Goal: Task Accomplishment & Management: Manage account settings

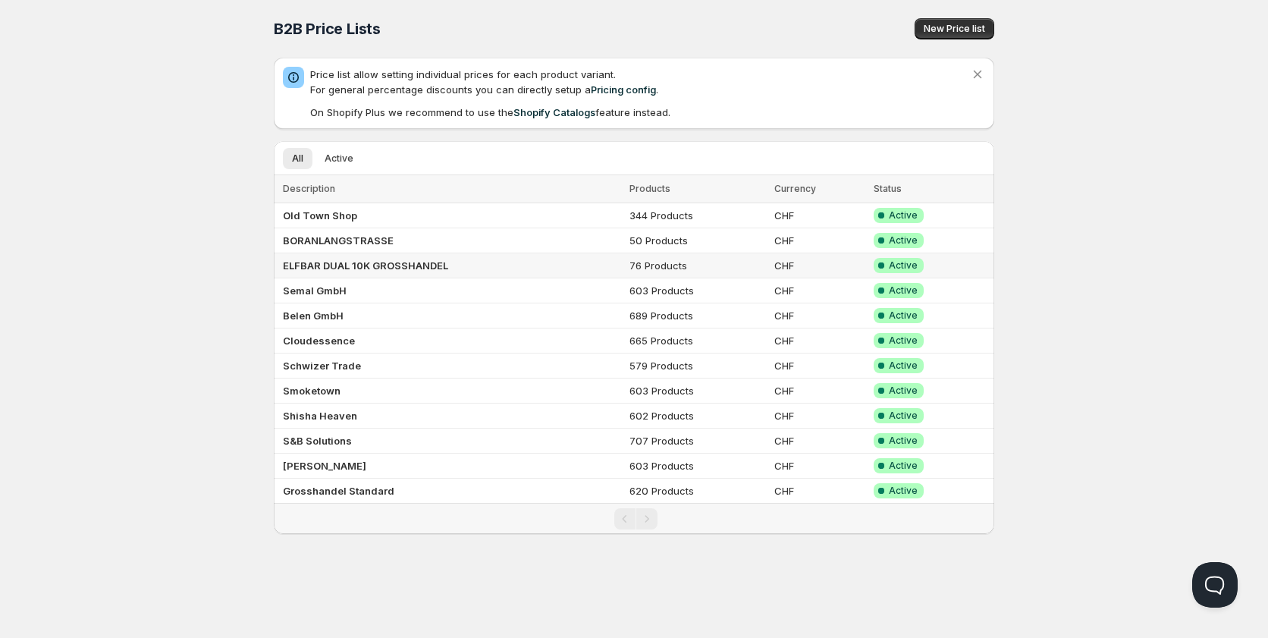
click at [400, 262] on b "ELFBAR DUAL 10K GROSSHANDEL" at bounding box center [365, 265] width 165 height 12
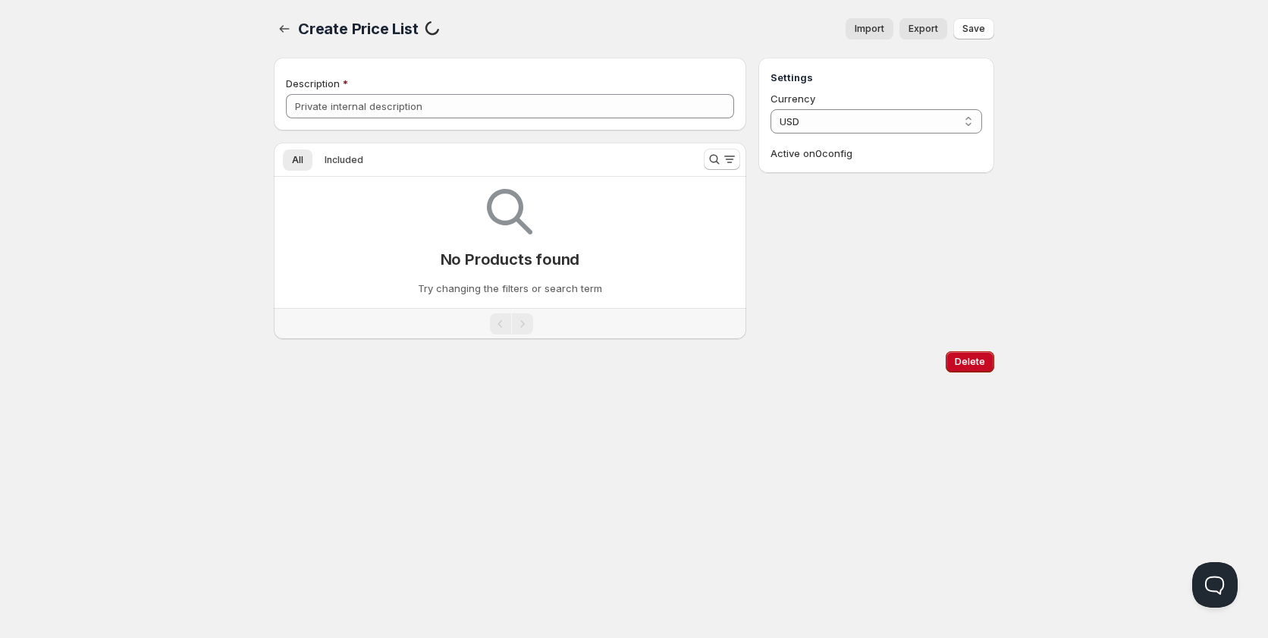
type input "ELFBAR DUAL 10K GROSSHANDEL"
select select "CHF"
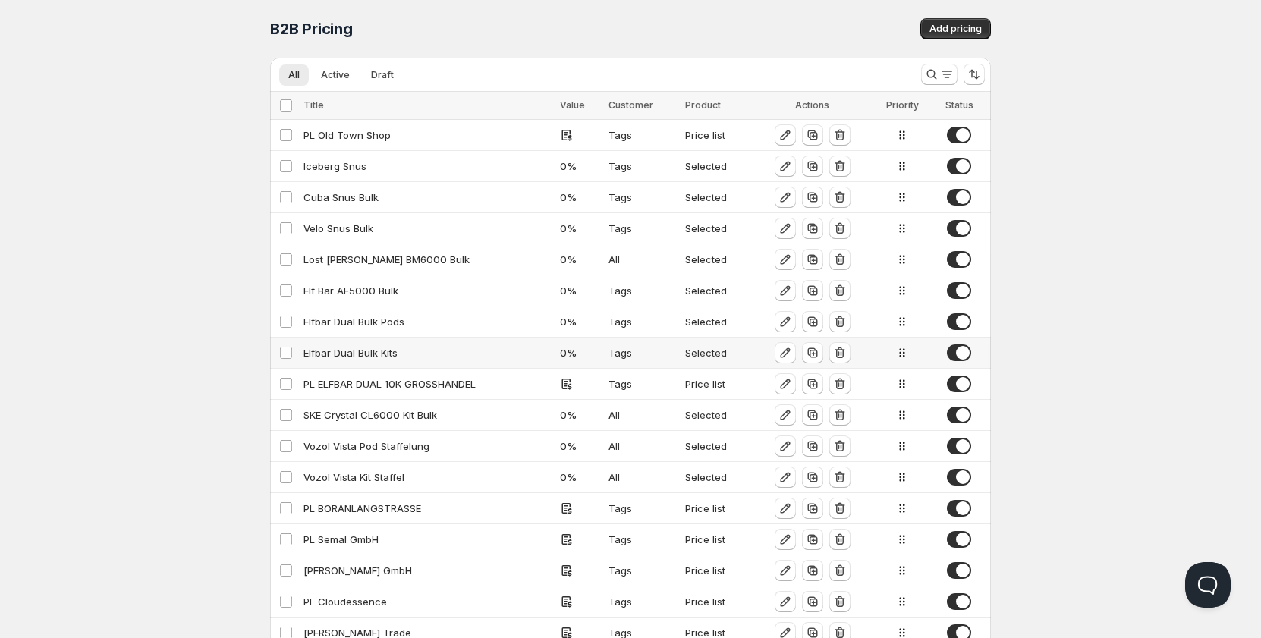
click at [345, 353] on div "Elfbar Dual Bulk Kits" at bounding box center [426, 352] width 247 height 15
select select "CHF"
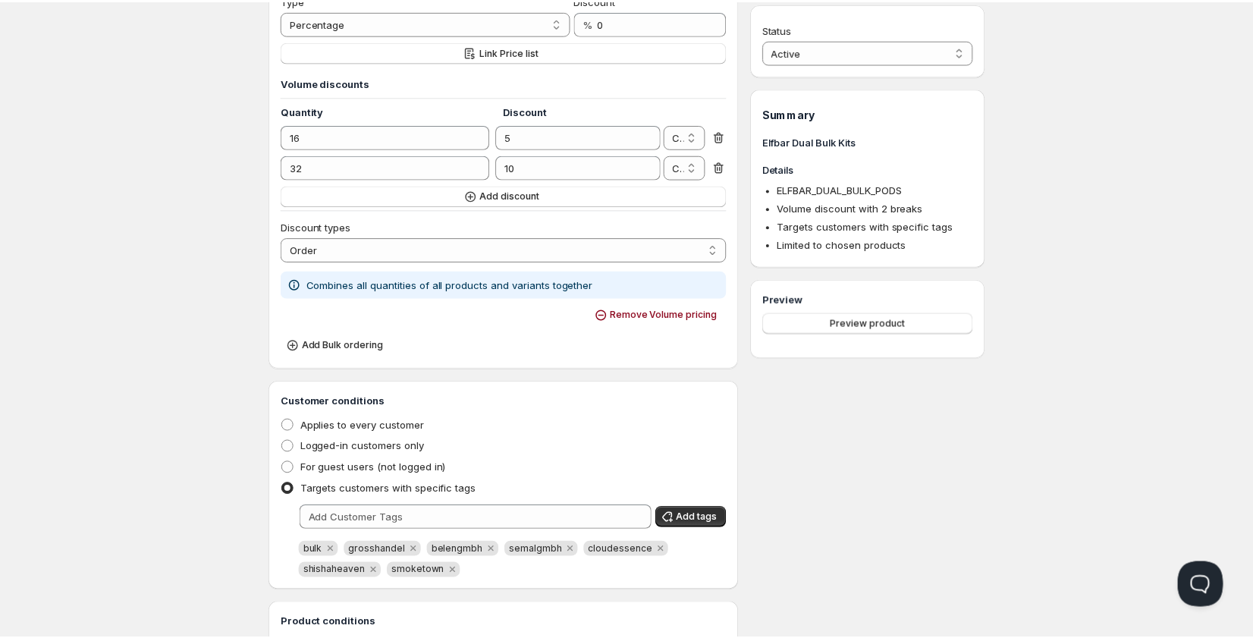
scroll to position [455, 0]
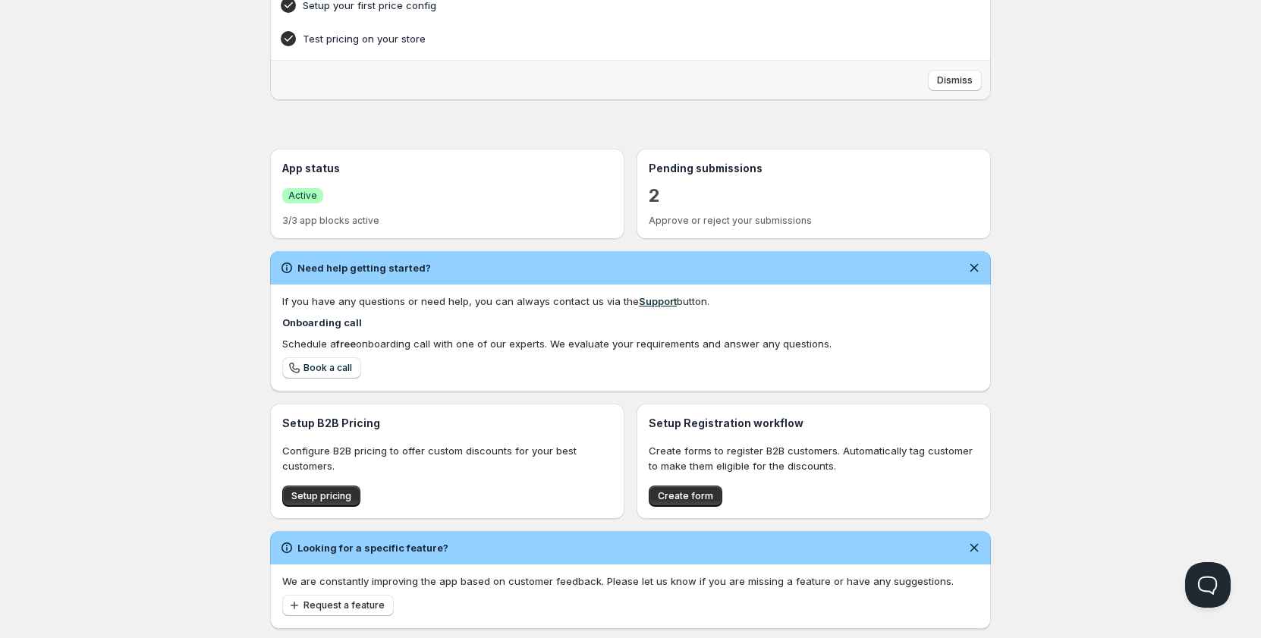
scroll to position [229, 0]
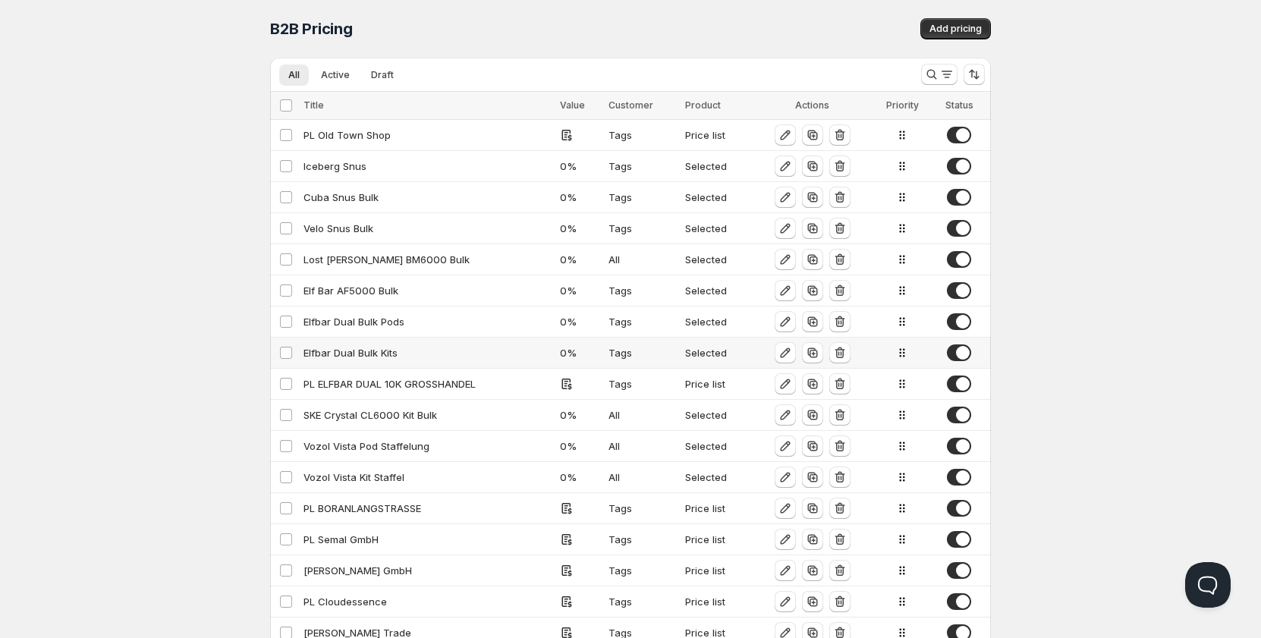
click at [347, 347] on div "Elfbar Dual Bulk Kits" at bounding box center [426, 352] width 247 height 15
select select "CHF"
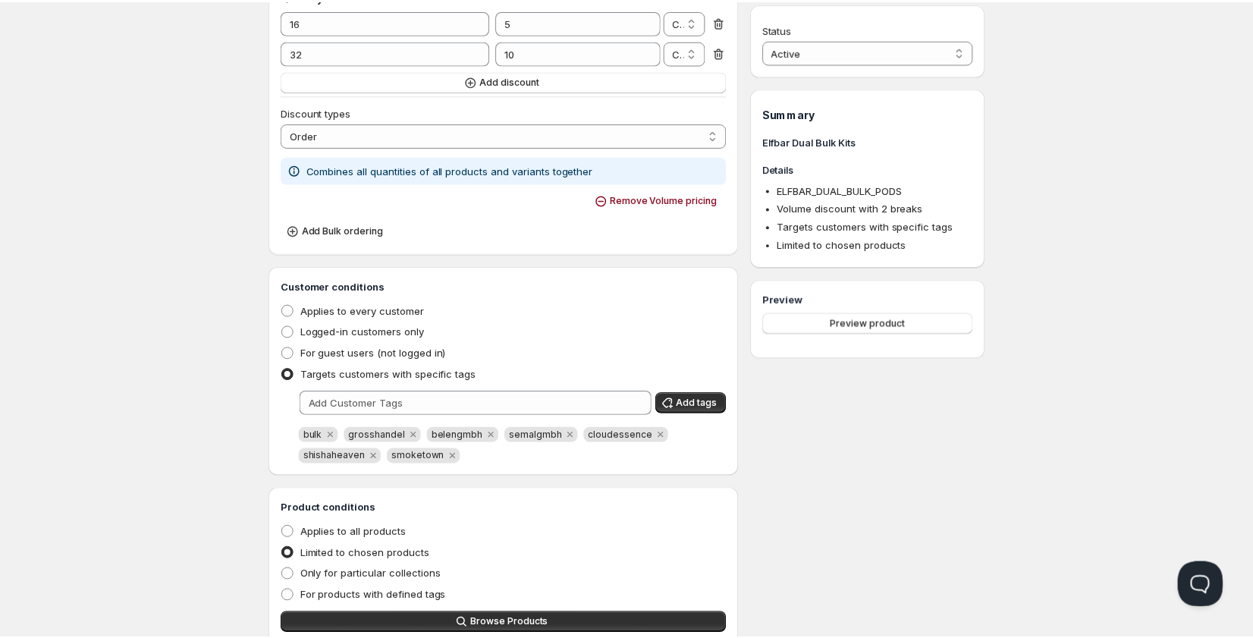
scroll to position [349, 0]
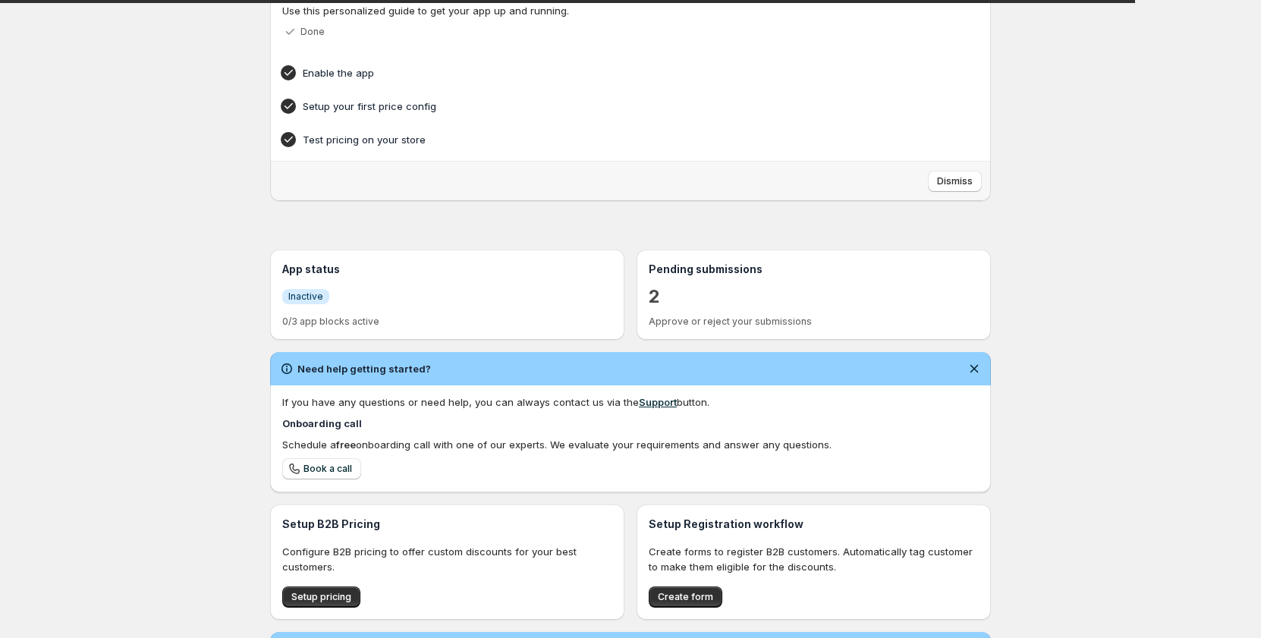
scroll to position [229, 0]
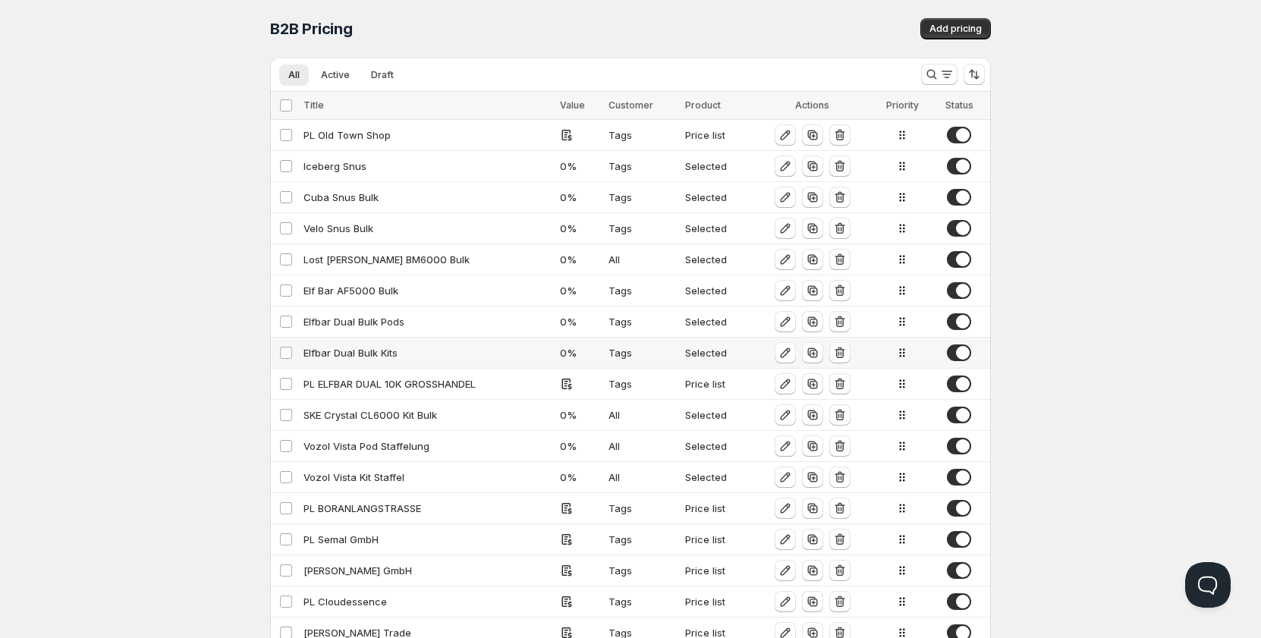
click at [370, 352] on div "Elfbar Dual Bulk Kits" at bounding box center [426, 352] width 247 height 15
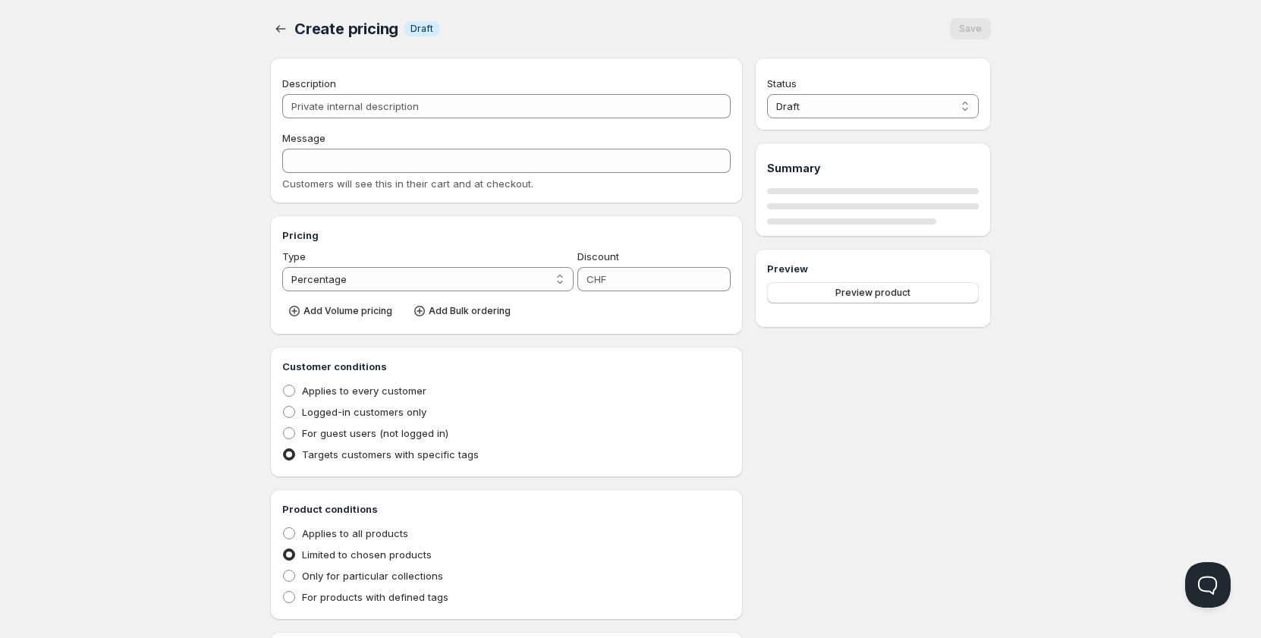
type input "Elfbar Dual Bulk Kits"
type input "ELFBAR_DUAL_BULK_PODS"
type input "0"
radio input "true"
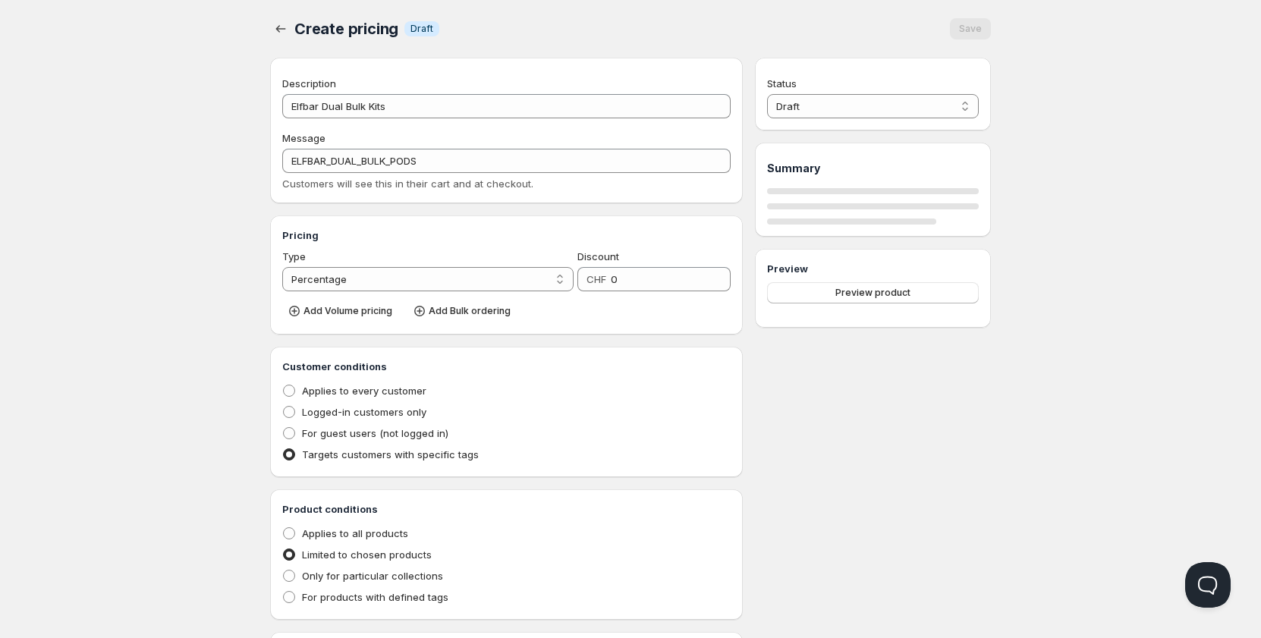
select select "1"
select select "CHF"
